Goal: Transaction & Acquisition: Book appointment/travel/reservation

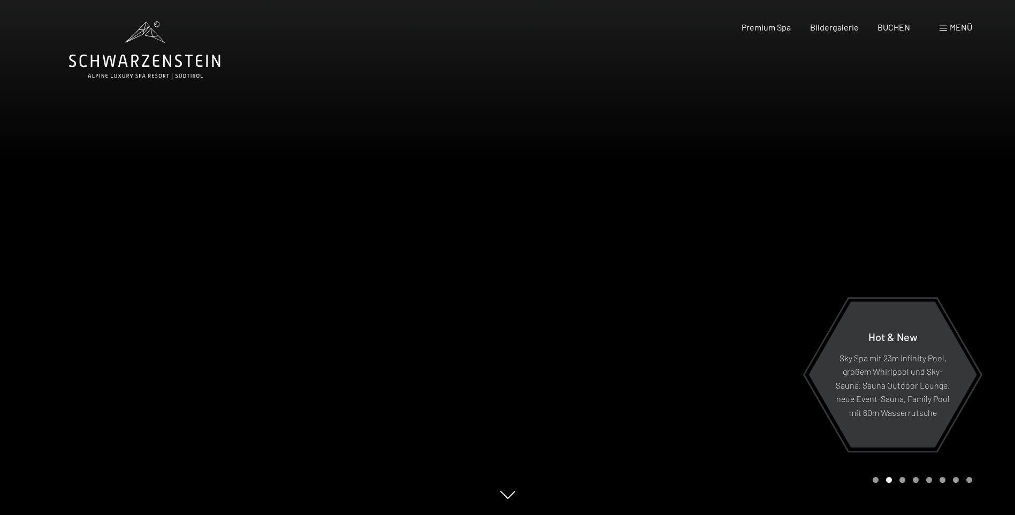
click at [949, 26] on div "Menü" at bounding box center [956, 27] width 33 height 12
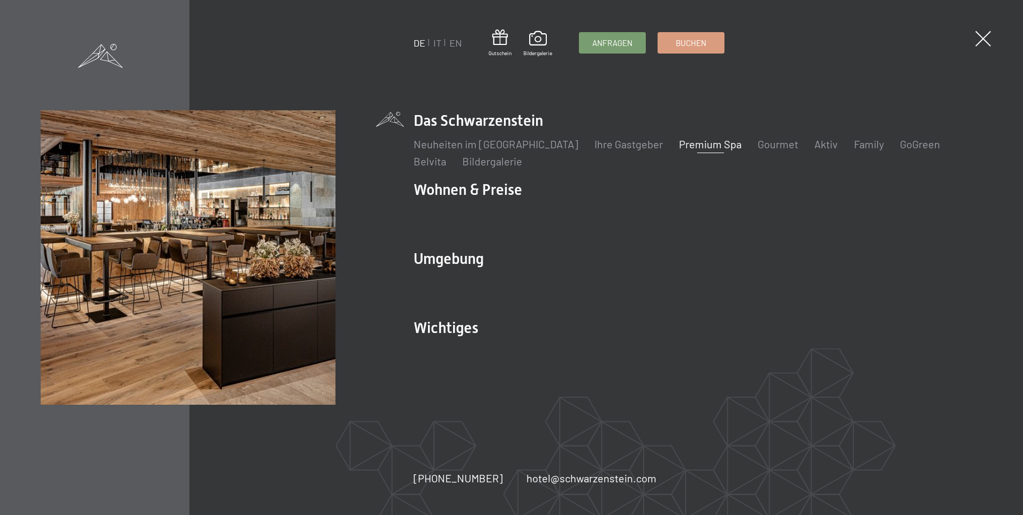
click at [679, 141] on link "Premium Spa" at bounding box center [710, 144] width 63 height 13
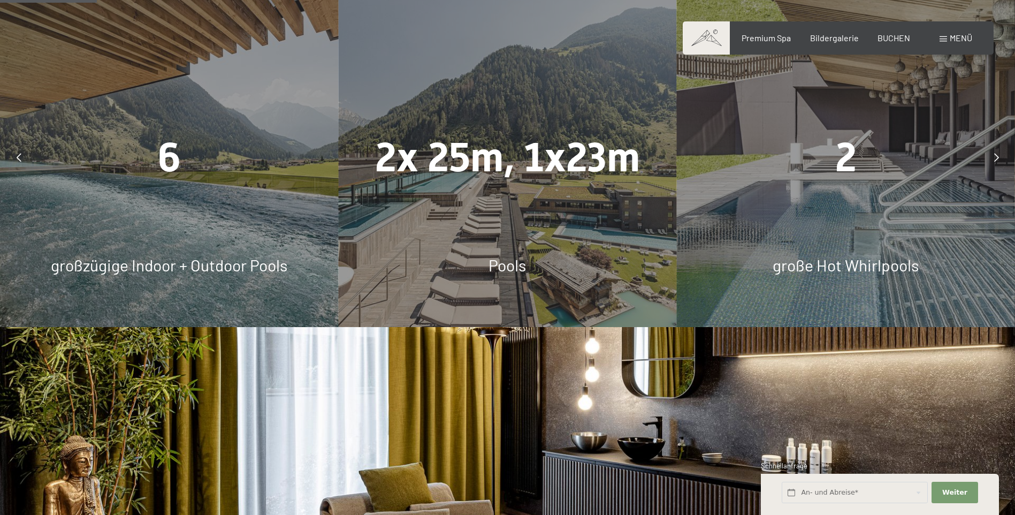
scroll to position [856, 0]
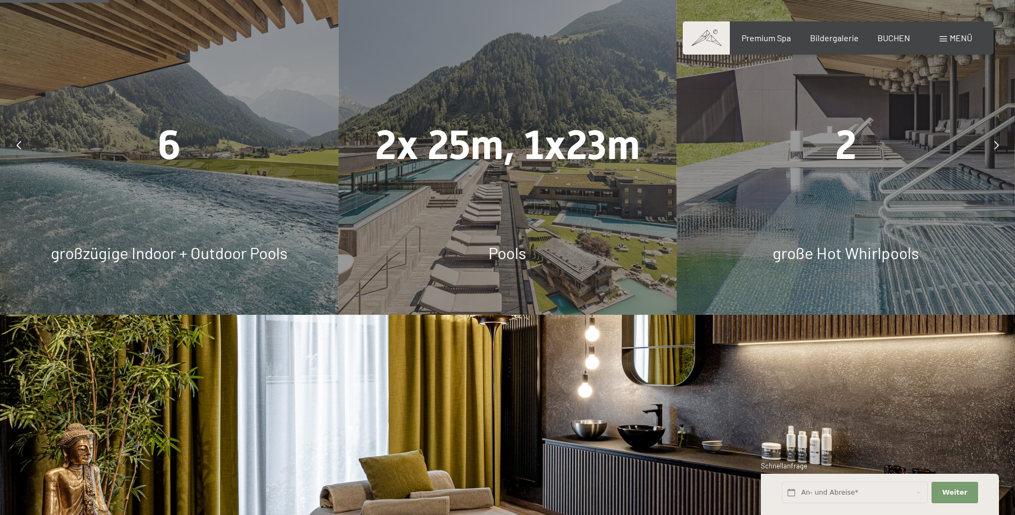
click at [17, 149] on icon at bounding box center [19, 145] width 5 height 9
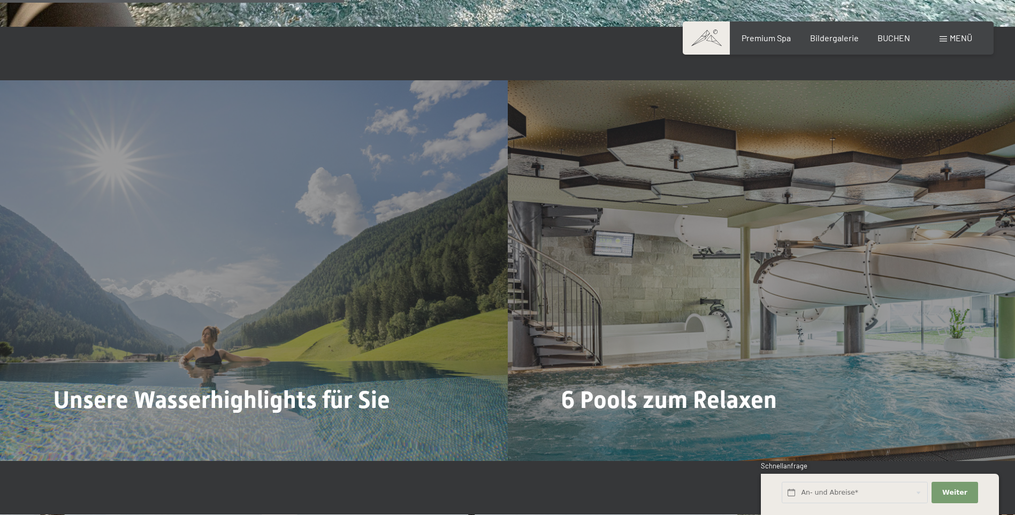
scroll to position [2783, 0]
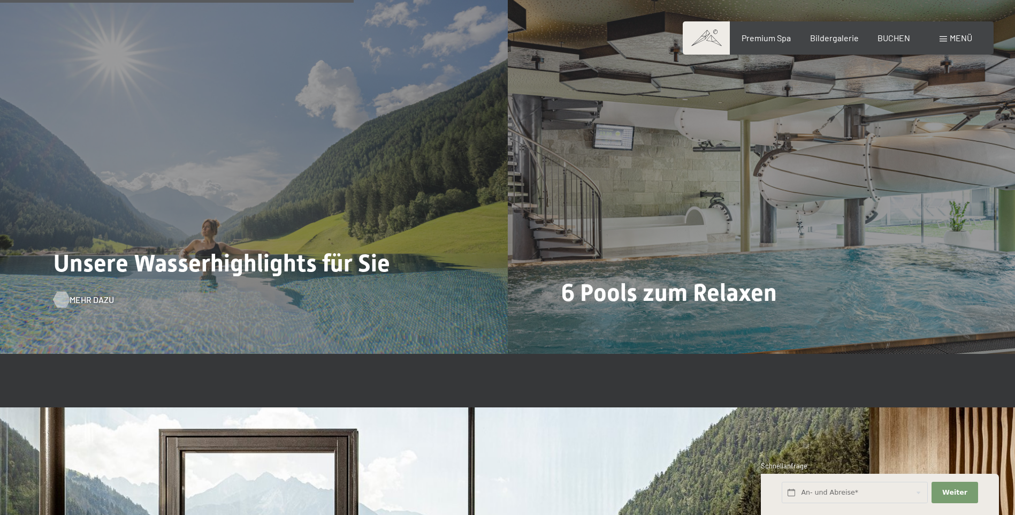
click at [84, 300] on span "Mehr dazu" at bounding box center [92, 300] width 44 height 12
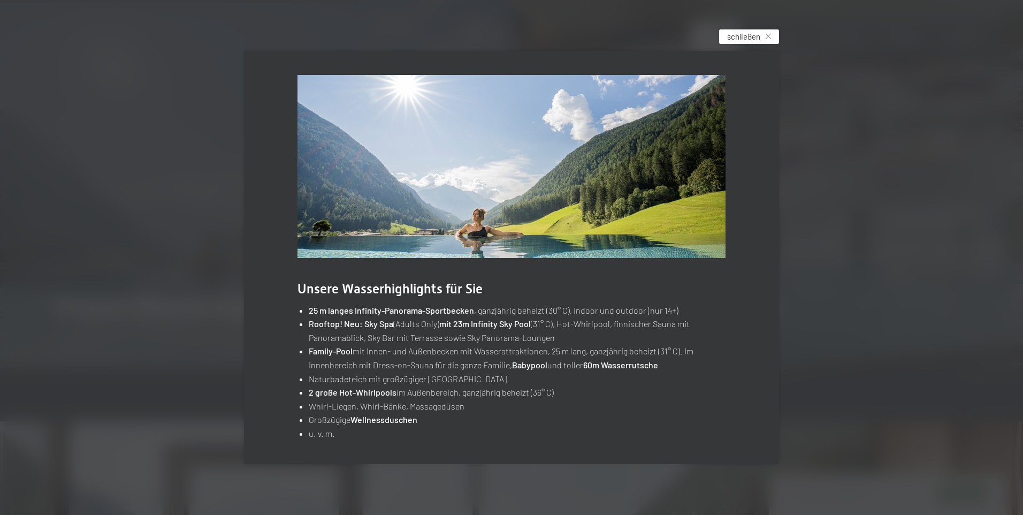
click at [737, 37] on span "schließen" at bounding box center [743, 36] width 33 height 11
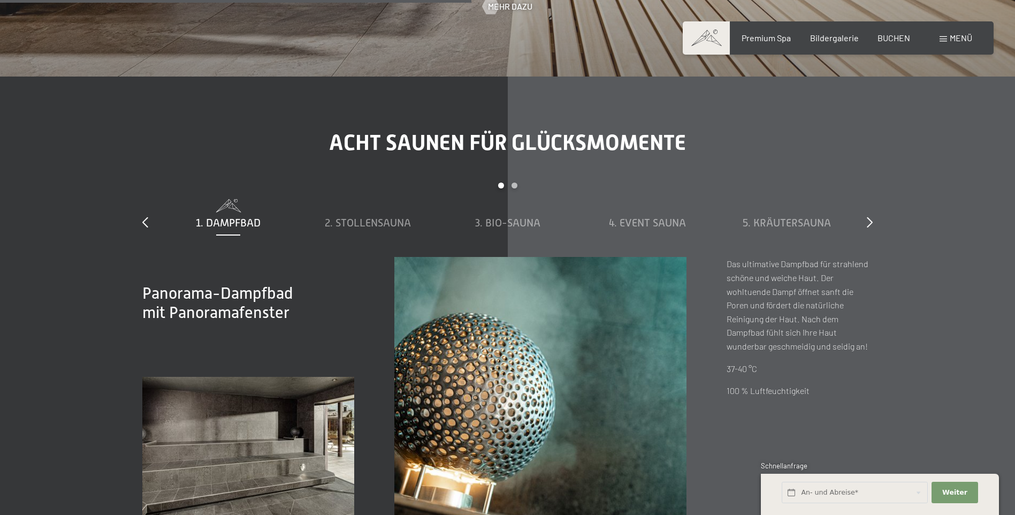
scroll to position [3747, 0]
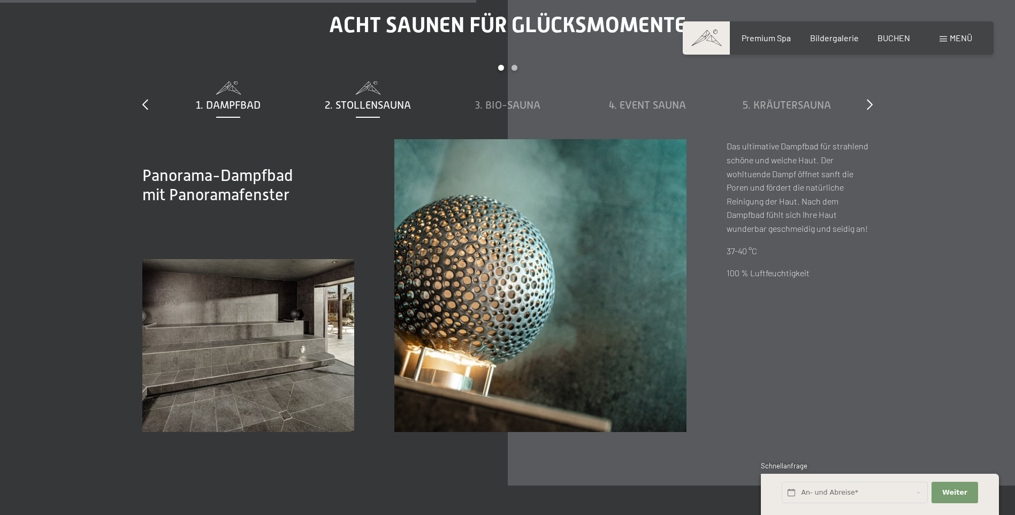
click at [384, 100] on span "2. Stollensauna" at bounding box center [368, 105] width 86 height 12
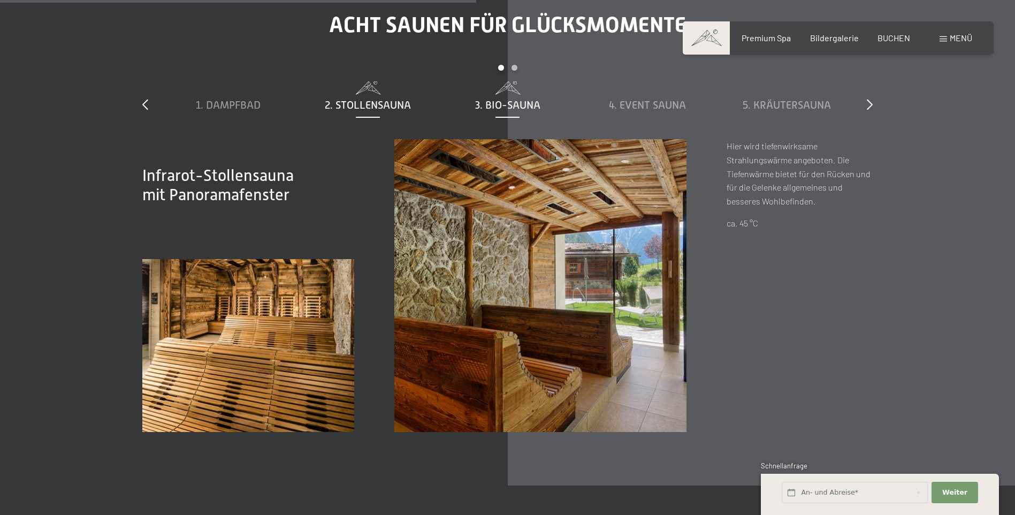
click at [500, 95] on div "3. Bio-Sauna" at bounding box center [507, 96] width 129 height 31
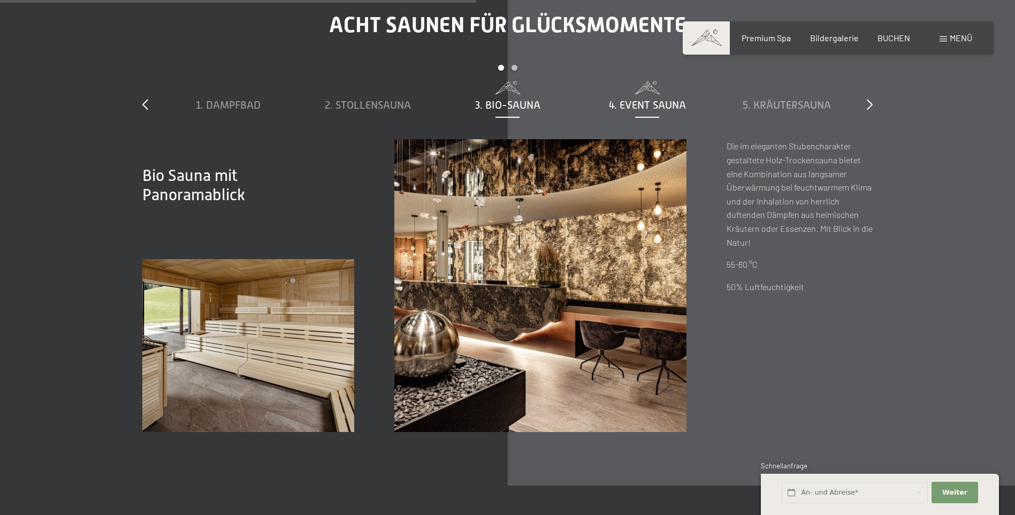
click at [643, 102] on span "4. Event Sauna" at bounding box center [647, 105] width 77 height 12
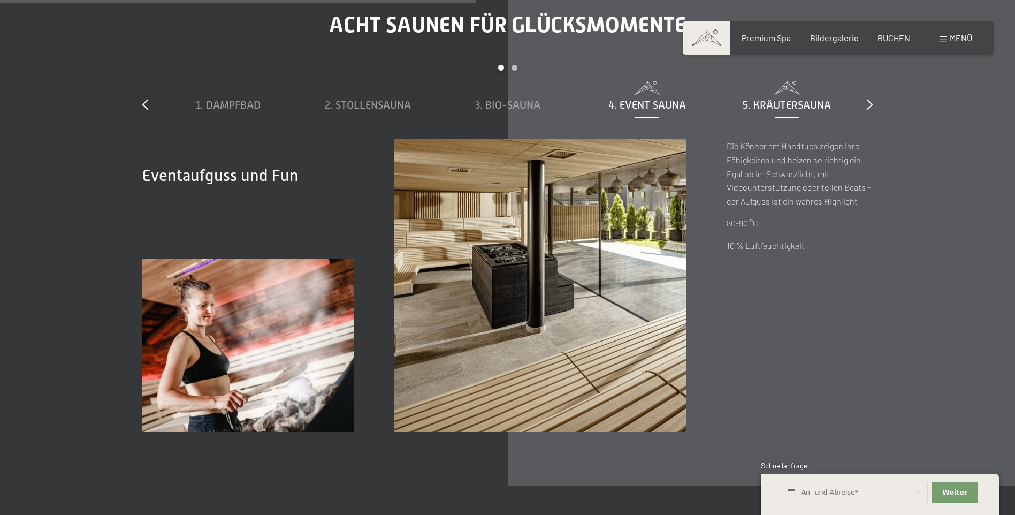
click at [762, 107] on span "5. Kräutersauna" at bounding box center [787, 105] width 88 height 12
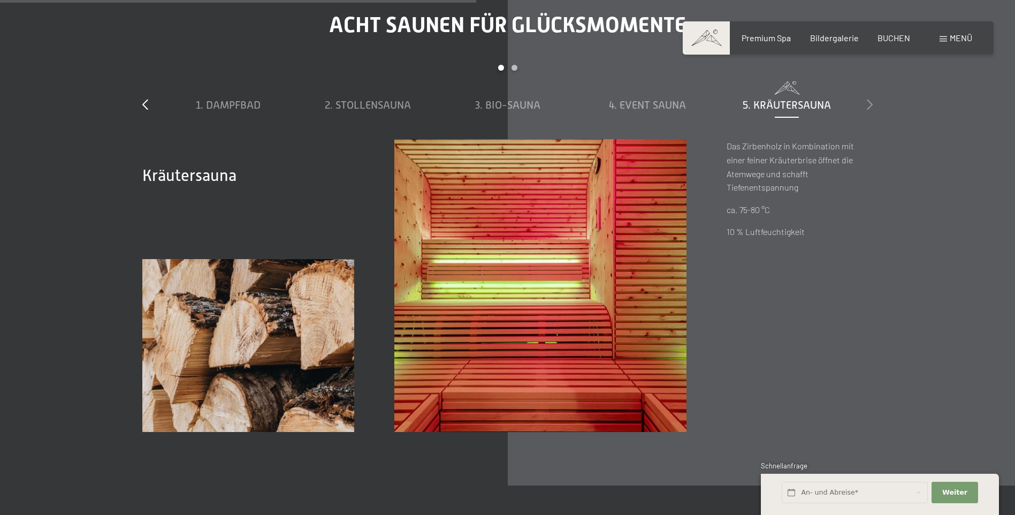
click at [869, 100] on icon at bounding box center [870, 104] width 6 height 11
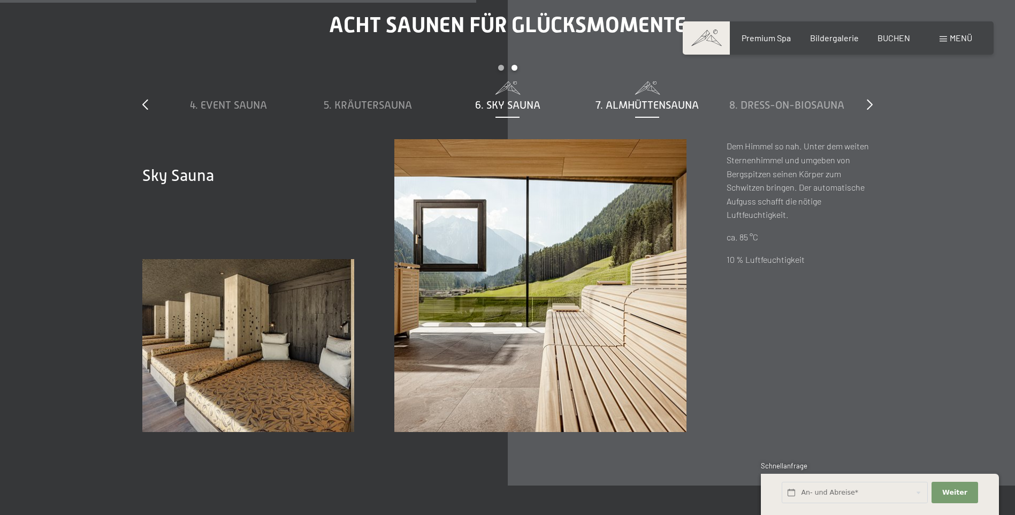
click at [632, 99] on span "7. Almhüttensauna" at bounding box center [647, 105] width 103 height 12
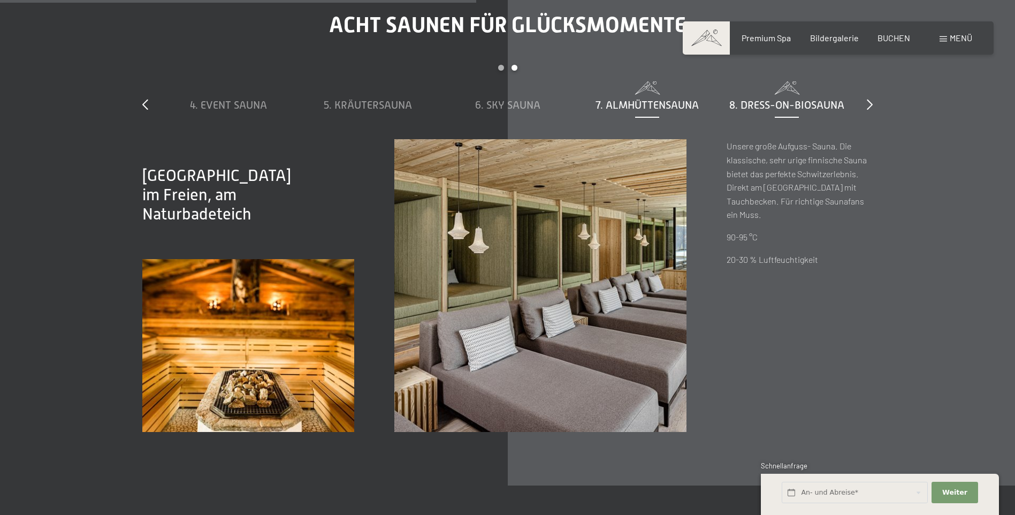
click at [780, 104] on span "8. Dress-on-Biosauna" at bounding box center [787, 105] width 115 height 12
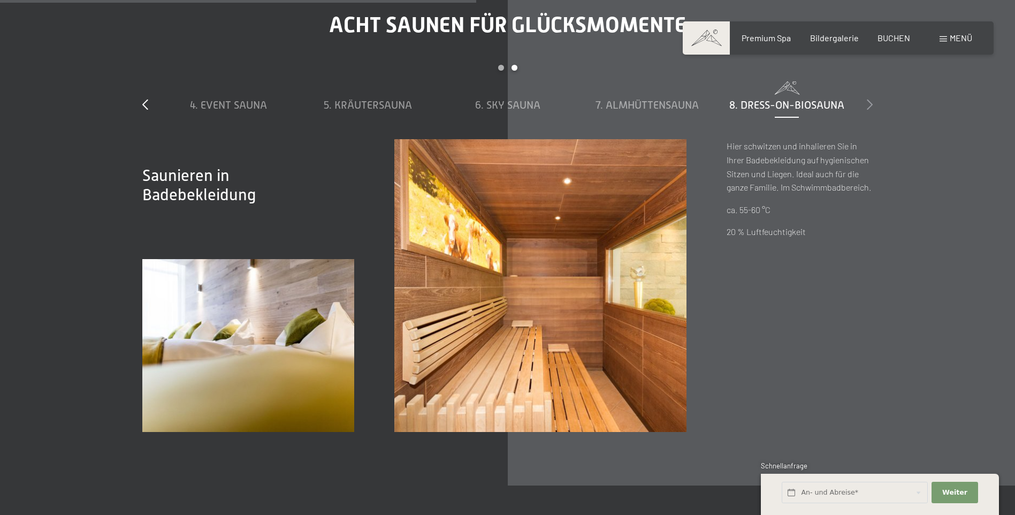
click at [868, 103] on icon at bounding box center [870, 104] width 6 height 11
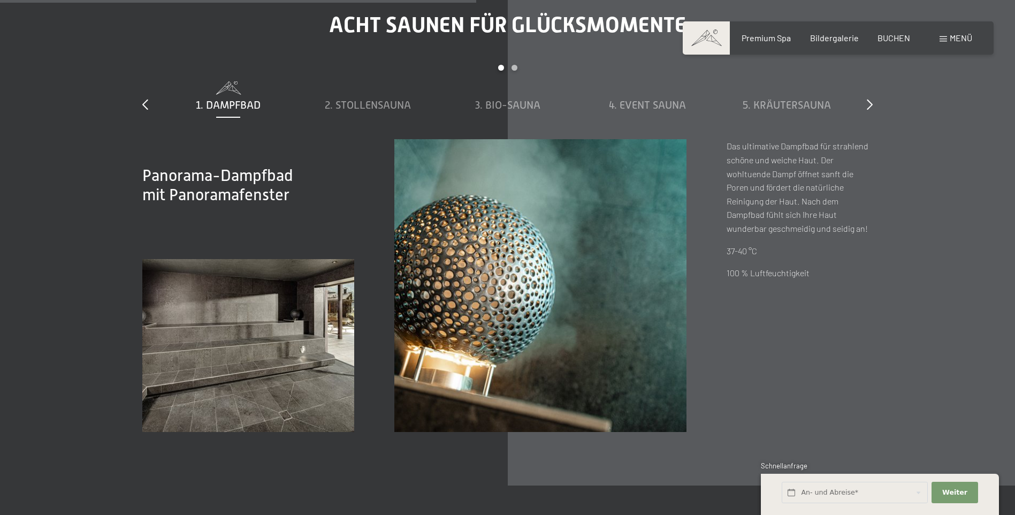
click at [940, 36] on div "Menü" at bounding box center [956, 38] width 33 height 12
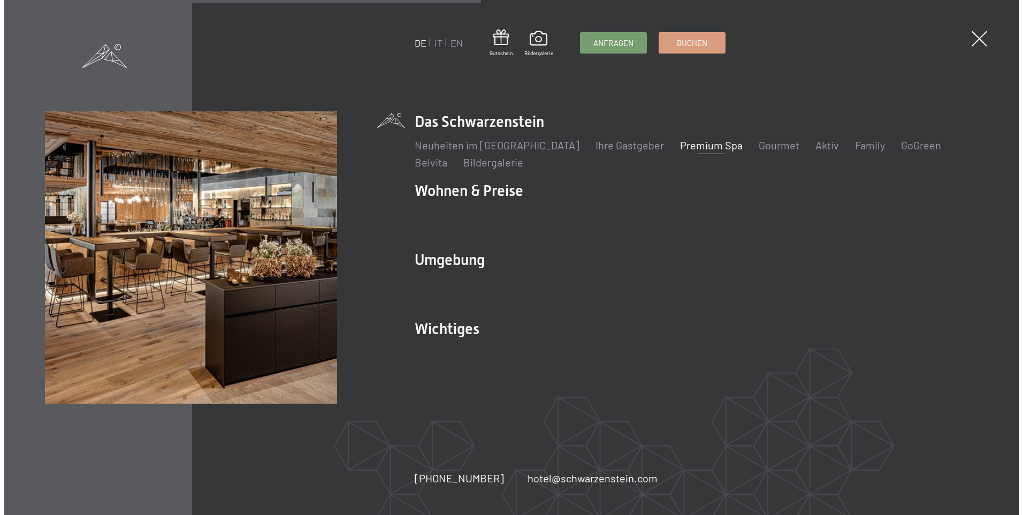
scroll to position [3761, 0]
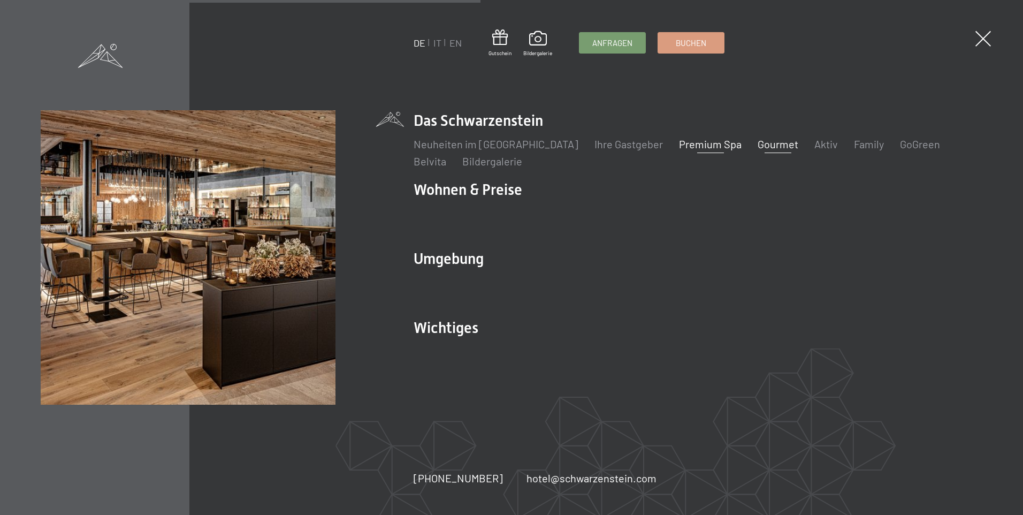
click at [758, 146] on link "Gourmet" at bounding box center [778, 144] width 41 height 13
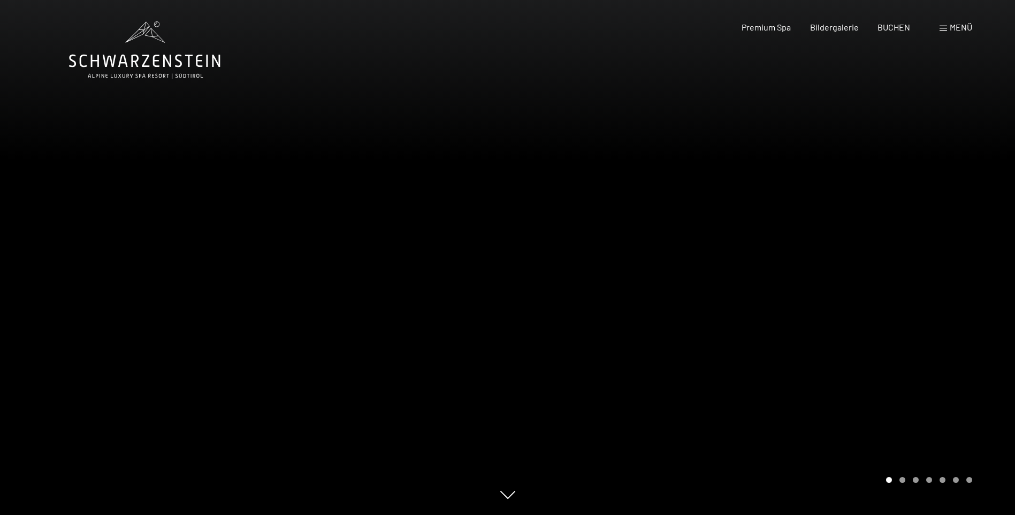
click at [949, 29] on div "Menü" at bounding box center [956, 27] width 33 height 12
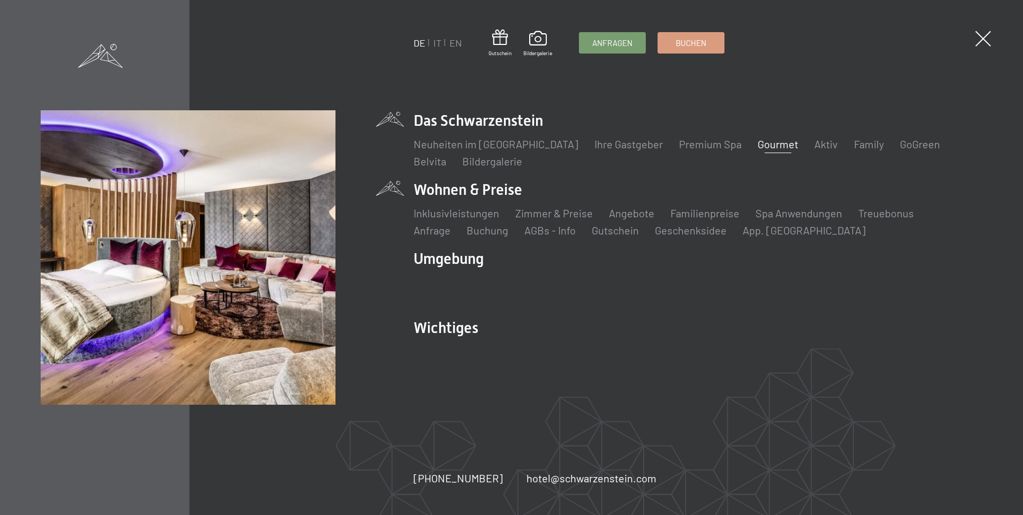
click at [464, 190] on li "Wohnen & Preise Inklusivleistungen Zimmer & Preise Liste Angebote Liste Familie…" at bounding box center [698, 208] width 568 height 58
click at [543, 213] on link "Zimmer & Preise" at bounding box center [554, 213] width 78 height 13
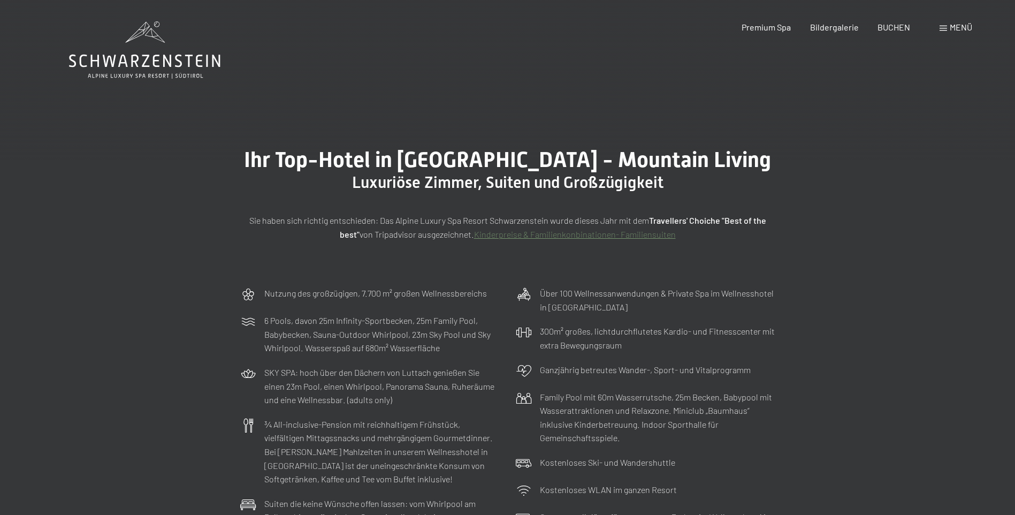
click at [949, 29] on div "Menü" at bounding box center [956, 27] width 33 height 12
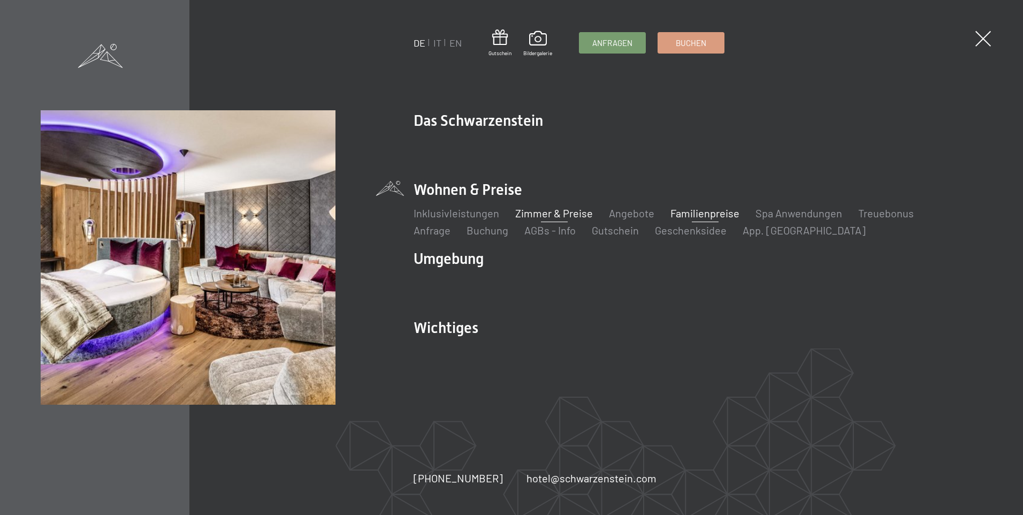
click at [697, 215] on link "Familienpreise" at bounding box center [705, 213] width 69 height 13
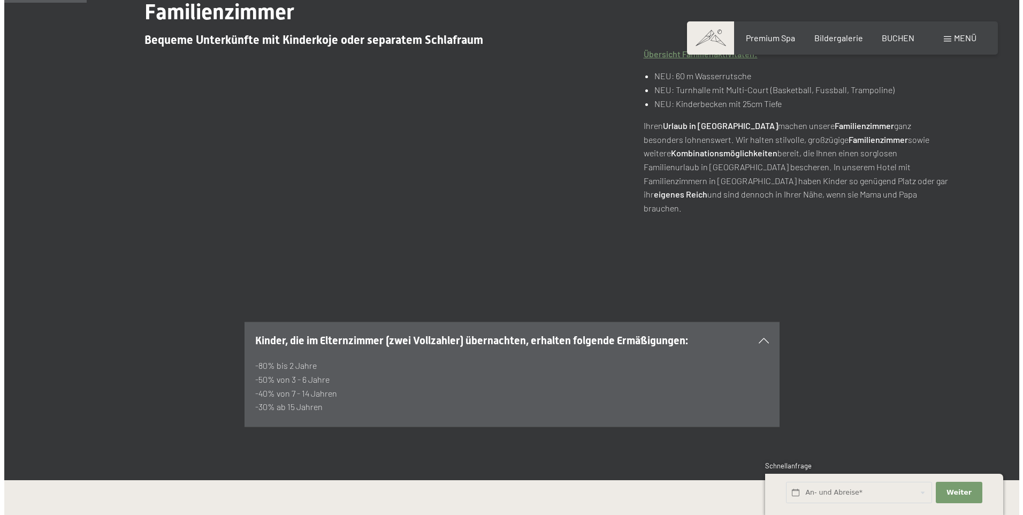
scroll to position [107, 0]
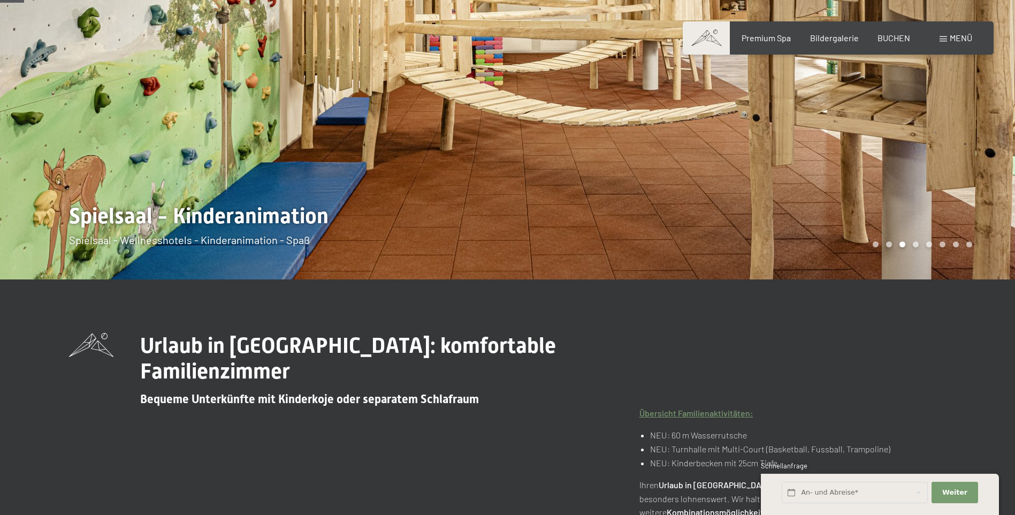
click at [962, 36] on span "Menü" at bounding box center [961, 38] width 22 height 10
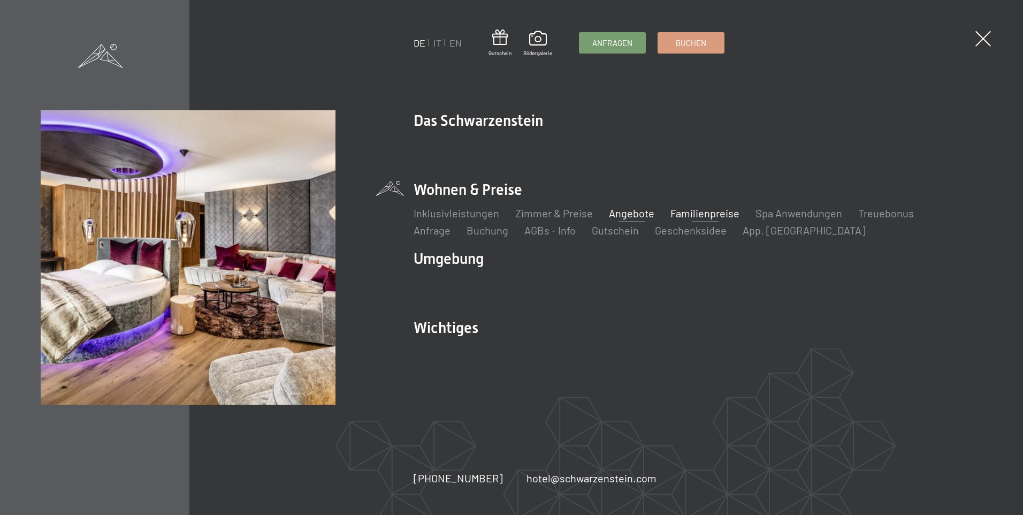
click at [629, 210] on link "Angebote" at bounding box center [631, 213] width 45 height 13
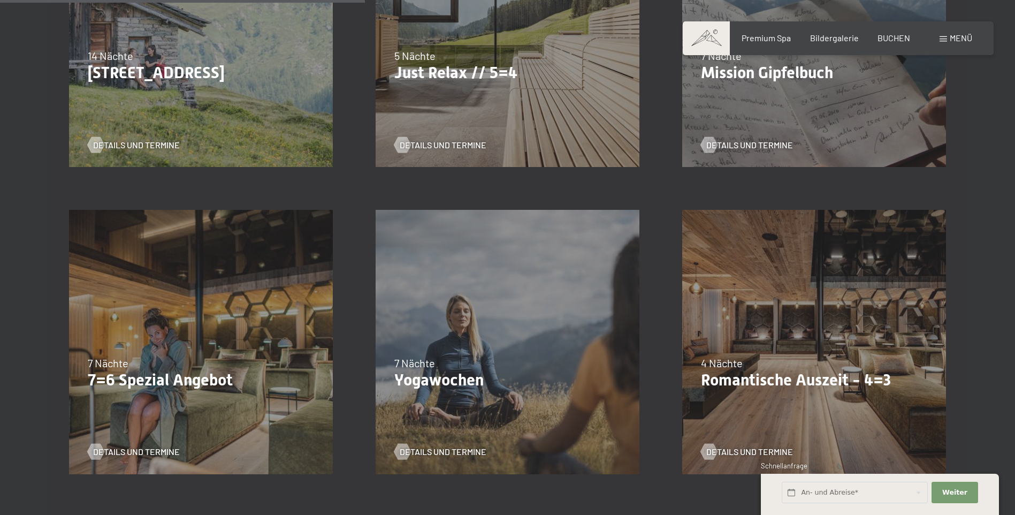
scroll to position [856, 0]
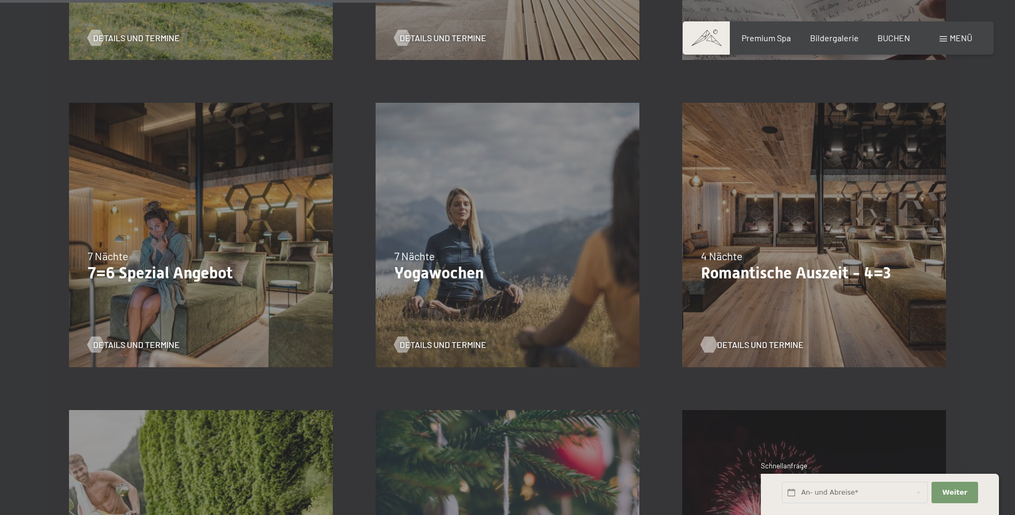
click at [767, 343] on span "Details und Termine" at bounding box center [760, 345] width 87 height 12
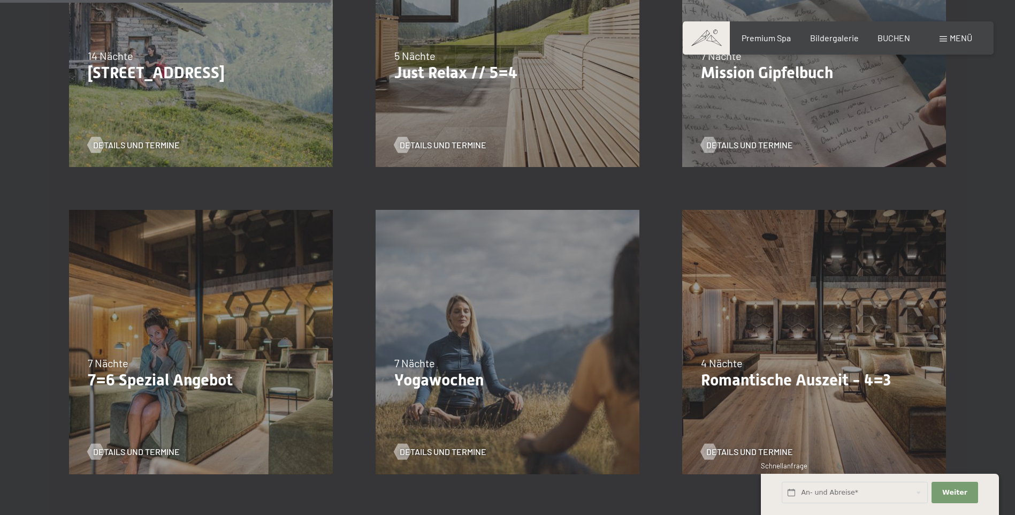
scroll to position [642, 0]
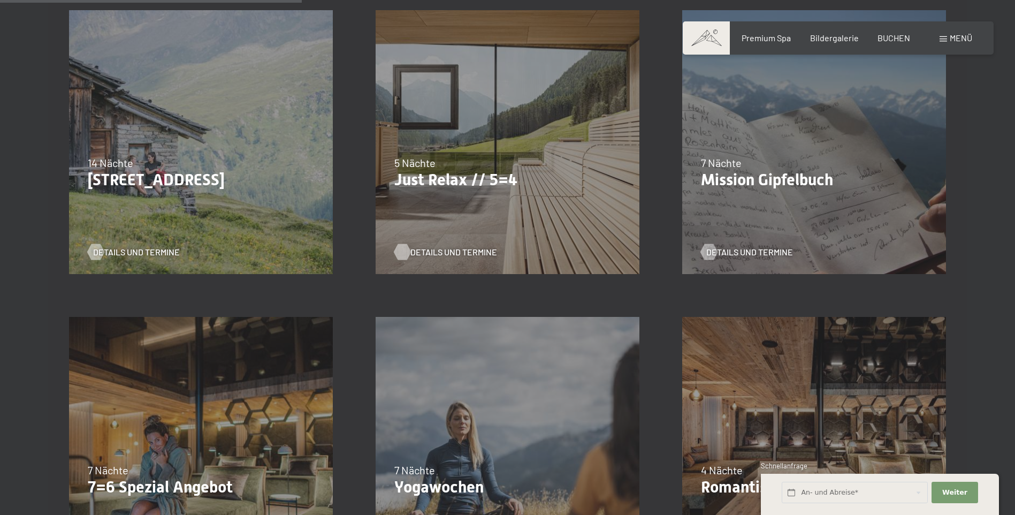
click at [407, 251] on div at bounding box center [402, 252] width 9 height 16
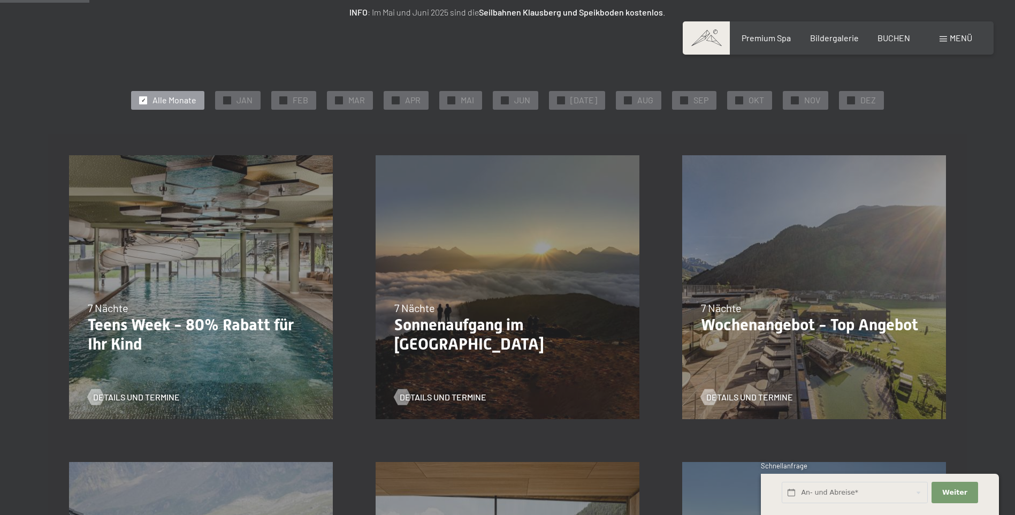
scroll to position [214, 0]
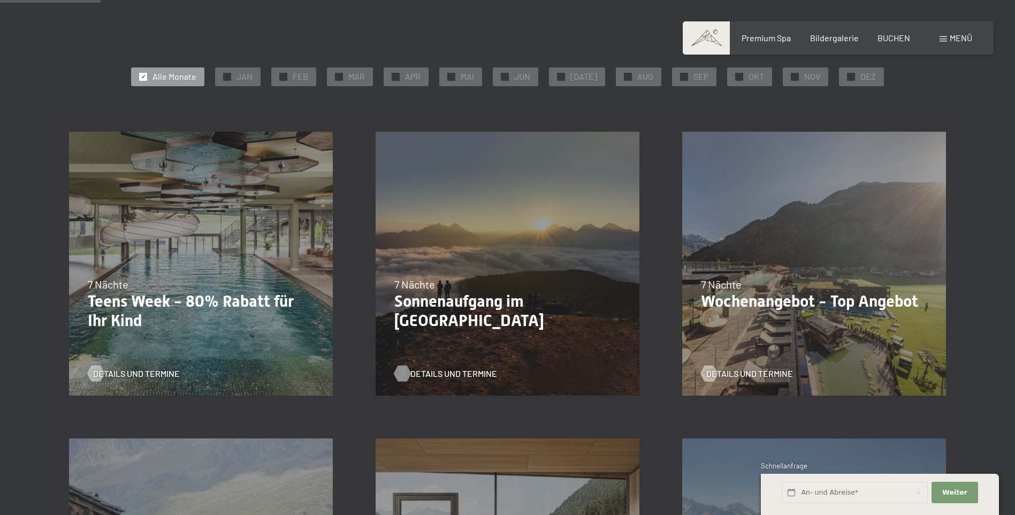
click at [434, 373] on span "Details und Termine" at bounding box center [454, 374] width 87 height 12
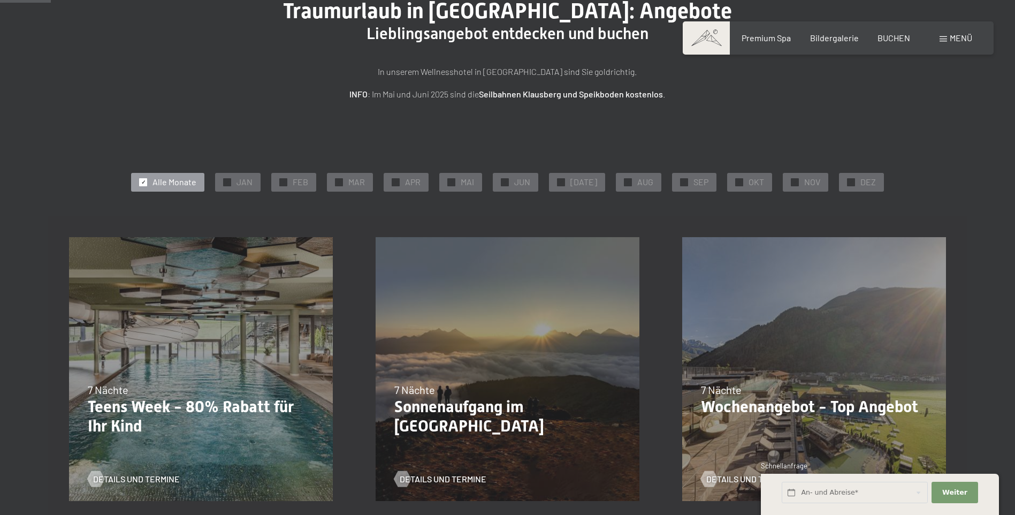
scroll to position [0, 0]
